Goal: Find contact information: Find contact information

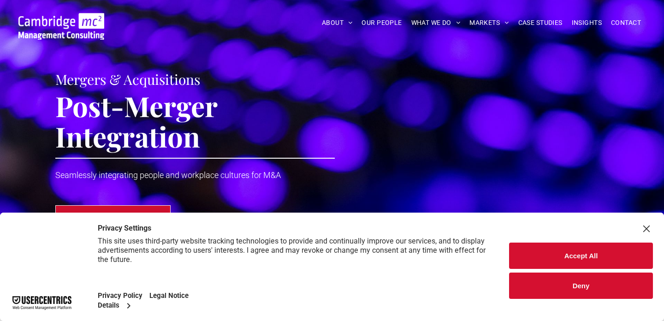
click at [649, 225] on div "Close Layer" at bounding box center [646, 228] width 13 height 13
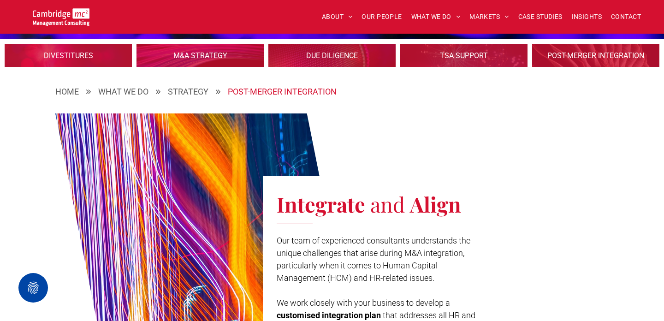
scroll to position [263, 0]
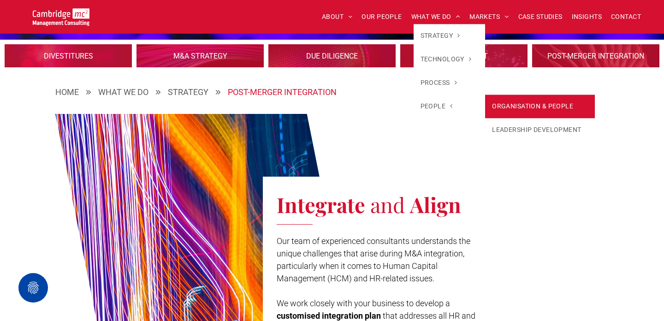
click at [494, 103] on link "ORGANISATION & PEOPLE" at bounding box center [540, 107] width 110 height 24
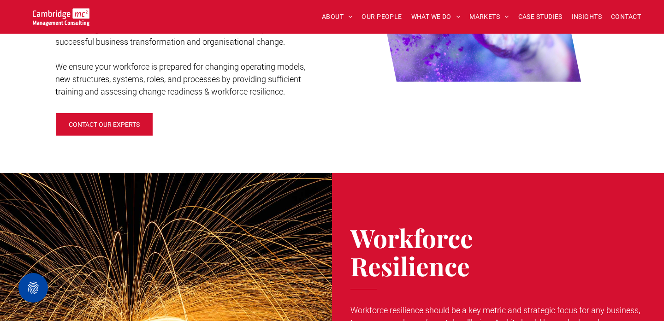
scroll to position [956, 0]
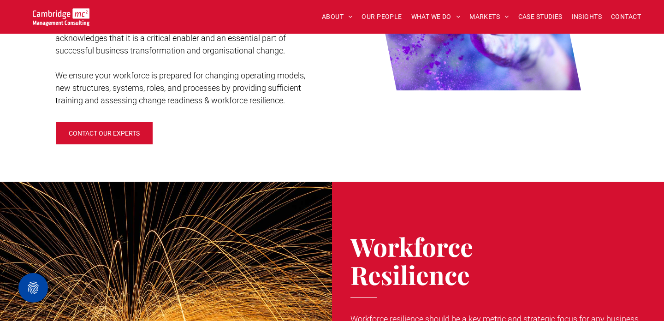
click at [102, 133] on span "CONTACT OUR EXPERTS" at bounding box center [104, 133] width 71 height 22
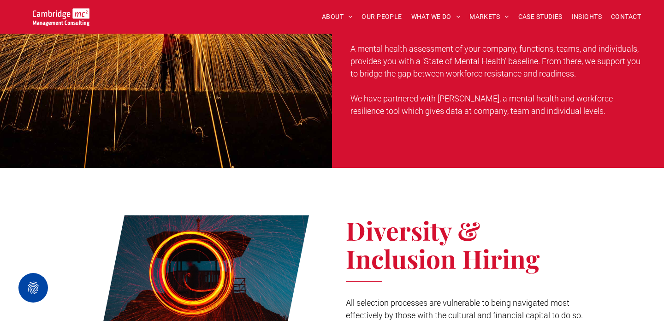
scroll to position [1167, 0]
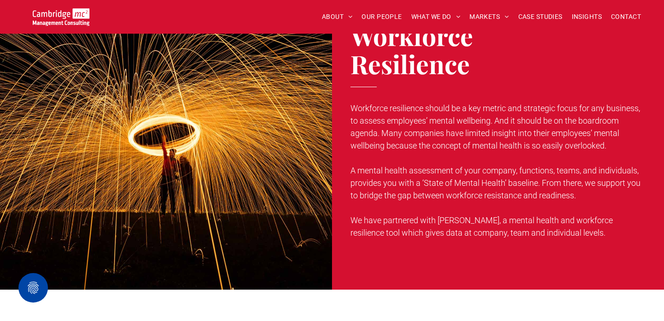
click at [59, 4] on div "ABOUT ABOUT US CHARITY ARMED FORCES COVENANT CAREERS PRESS RELEASES OUR PEOPLE …" at bounding box center [332, 17] width 664 height 34
click at [59, 17] on img at bounding box center [61, 17] width 57 height 18
